Goal: Transaction & Acquisition: Purchase product/service

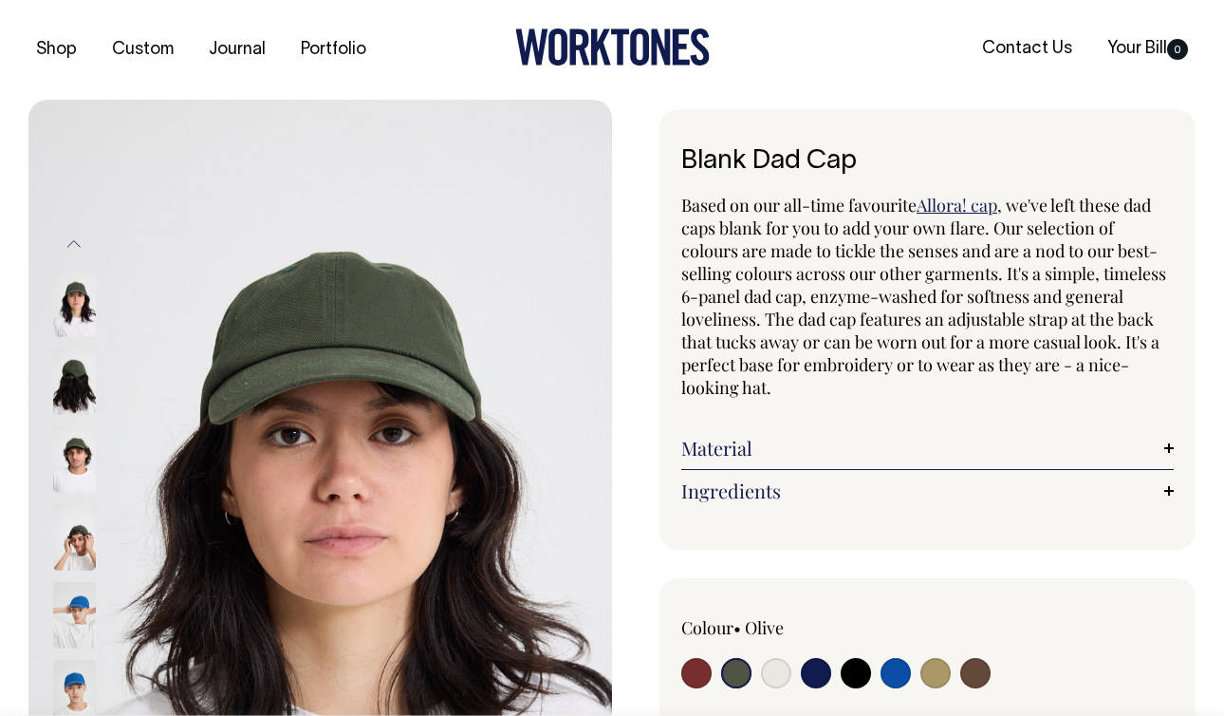
select select "Olive"
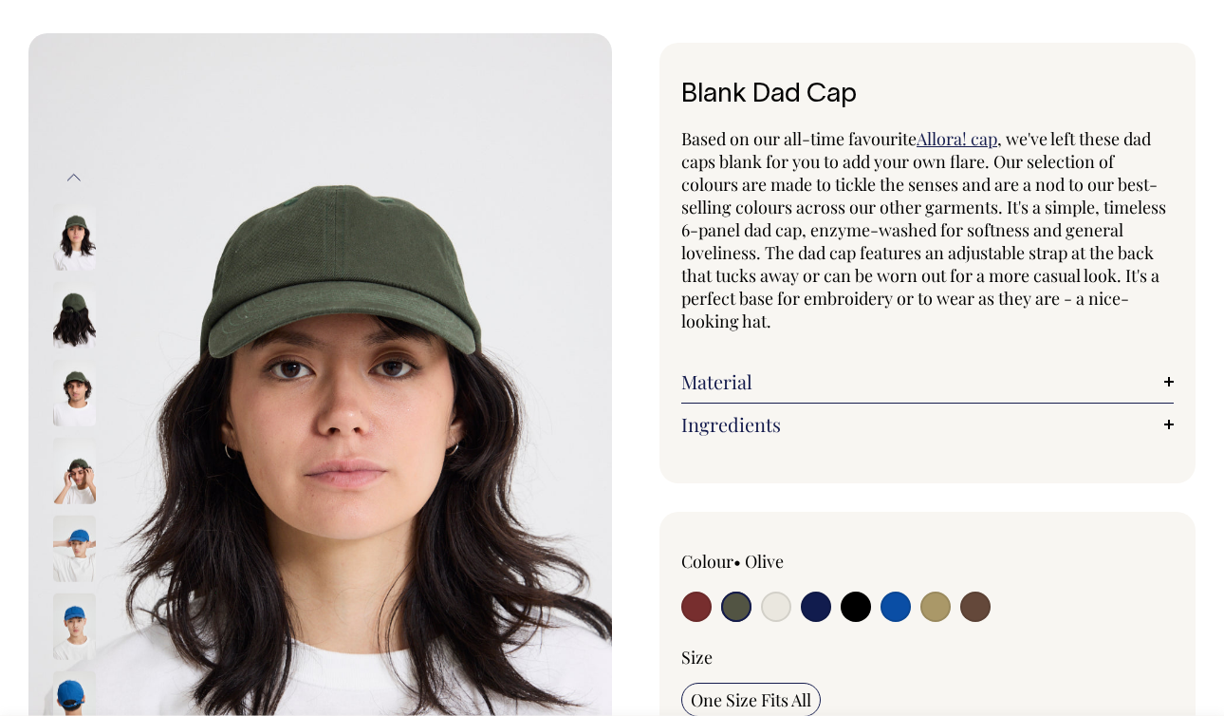
click at [624, 99] on div "Blank Dad Cap Based on our all-time favourite Allora! cap , we've left these da…" at bounding box center [904, 695] width 584 height 1304
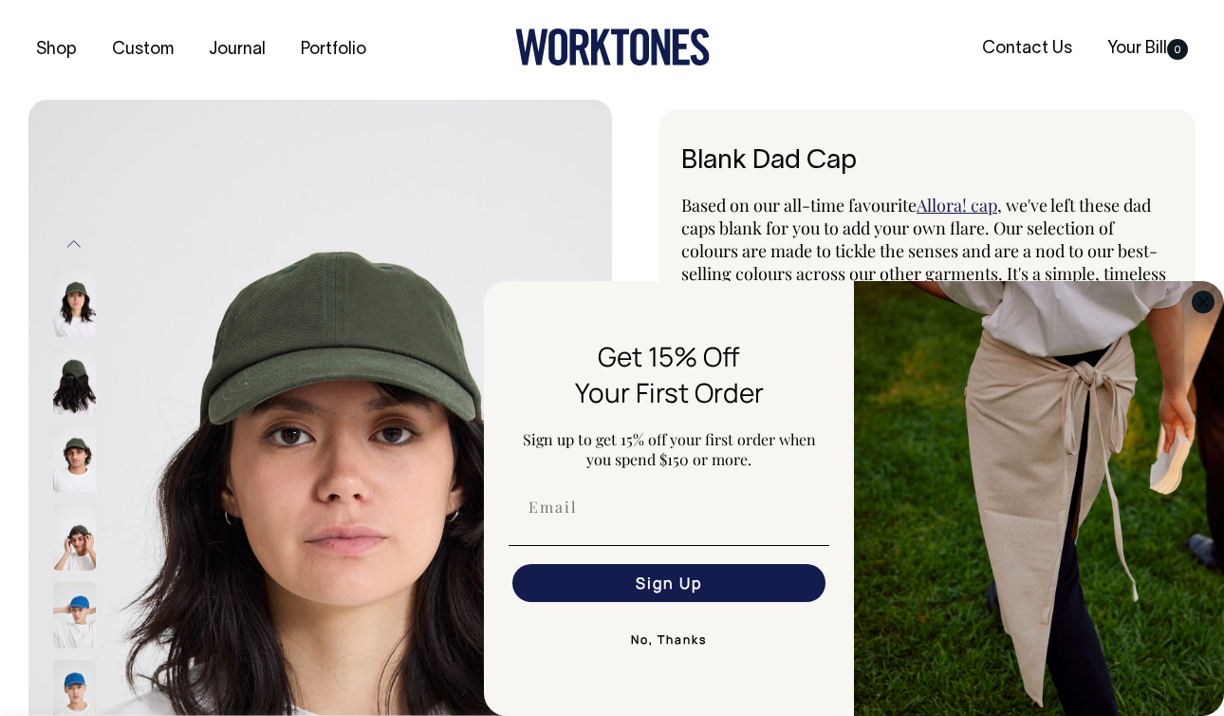
click at [1199, 307] on circle "Close dialog" at bounding box center [1204, 301] width 22 height 22
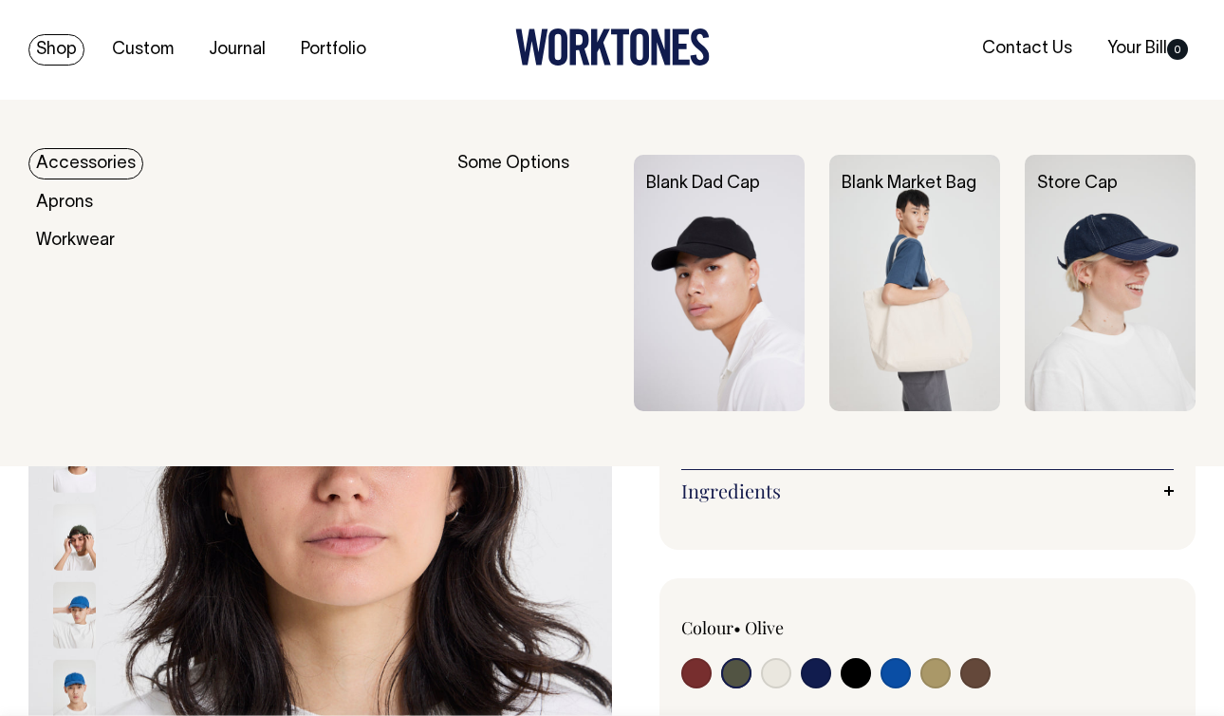
click at [71, 173] on link "Accessories" at bounding box center [85, 163] width 115 height 31
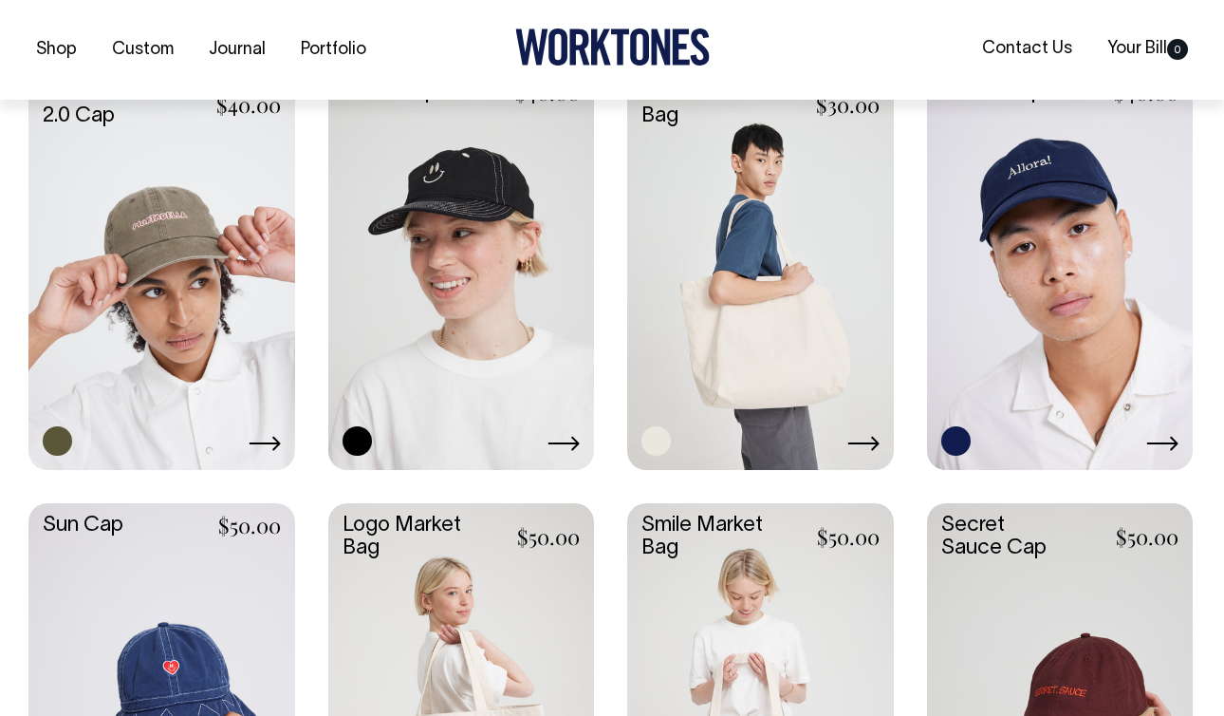
click at [720, 320] on link at bounding box center [760, 268] width 267 height 396
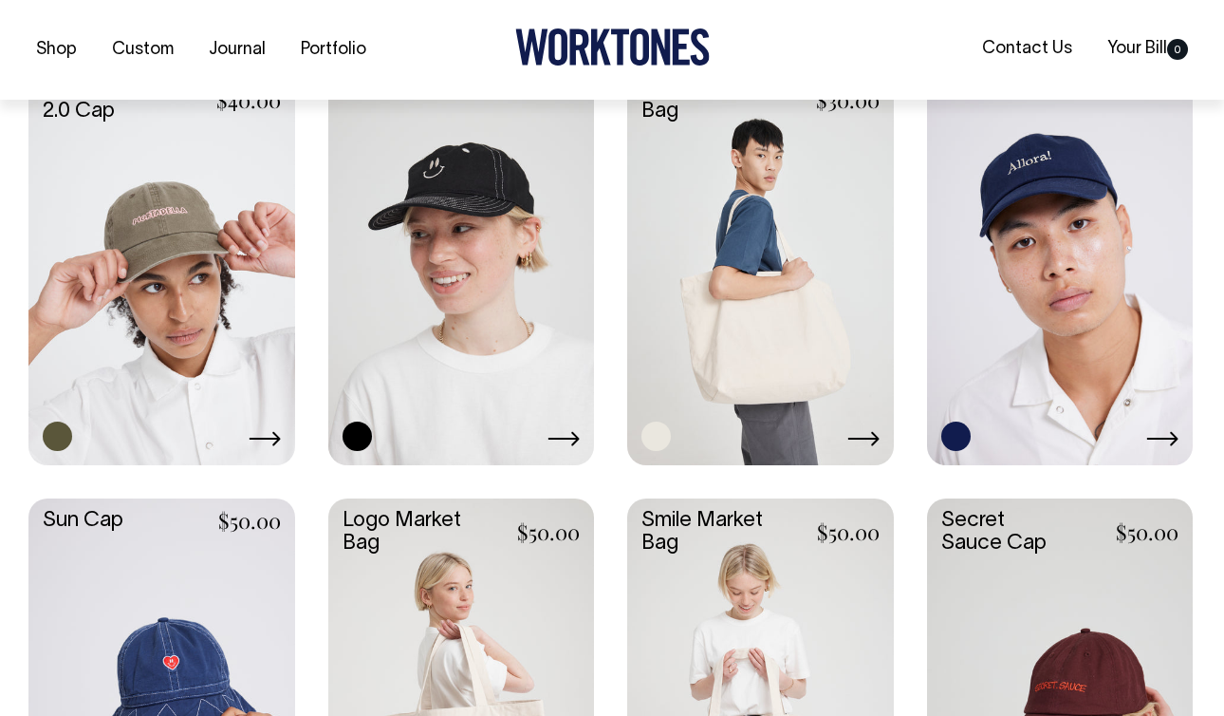
scroll to position [939, 0]
